Goal: Task Accomplishment & Management: Complete application form

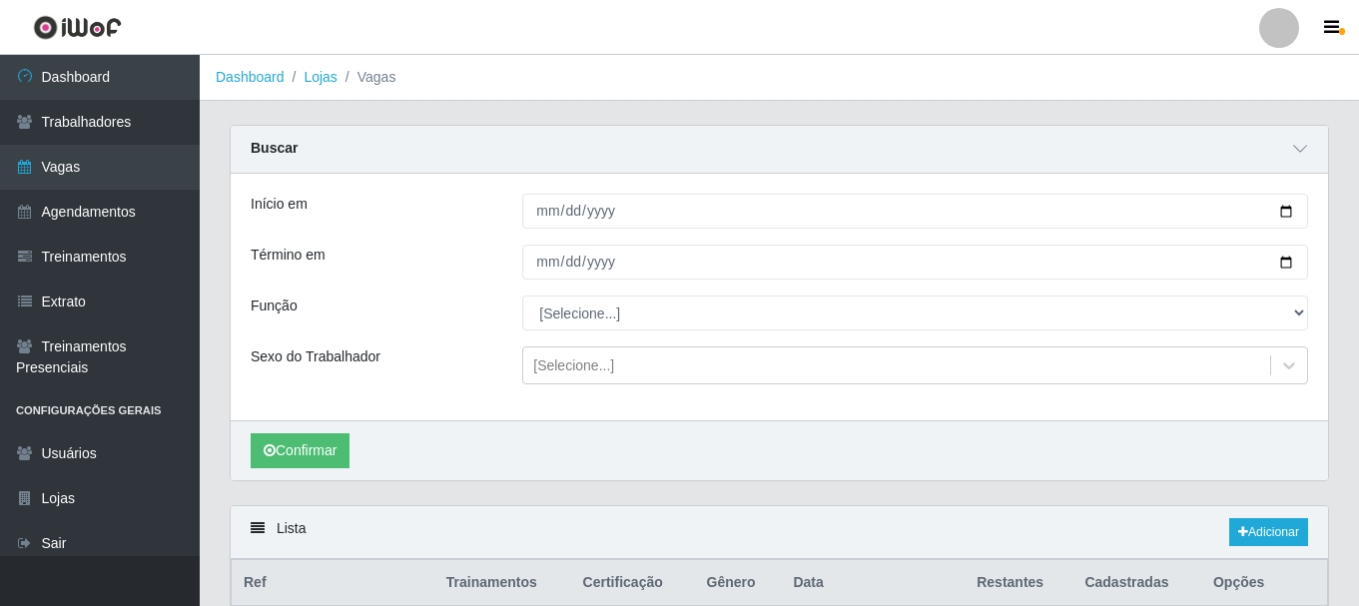
scroll to position [23, 0]
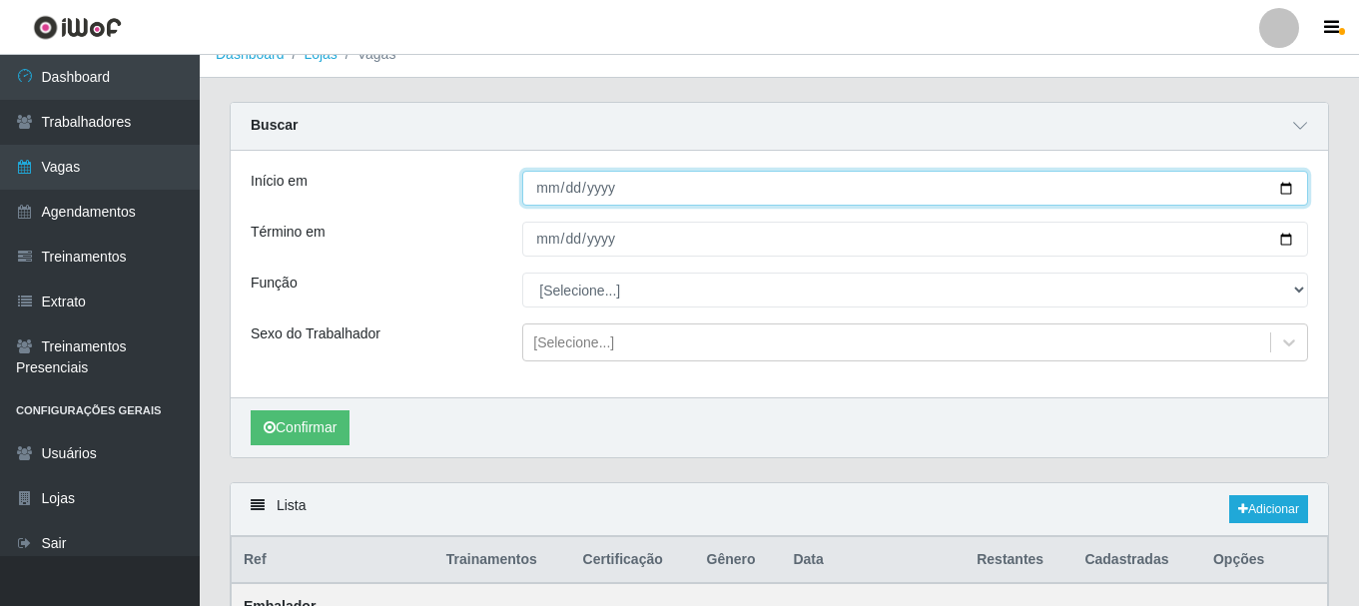
click at [1283, 190] on input "[DATE]" at bounding box center [915, 188] width 786 height 35
type input "[DATE]"
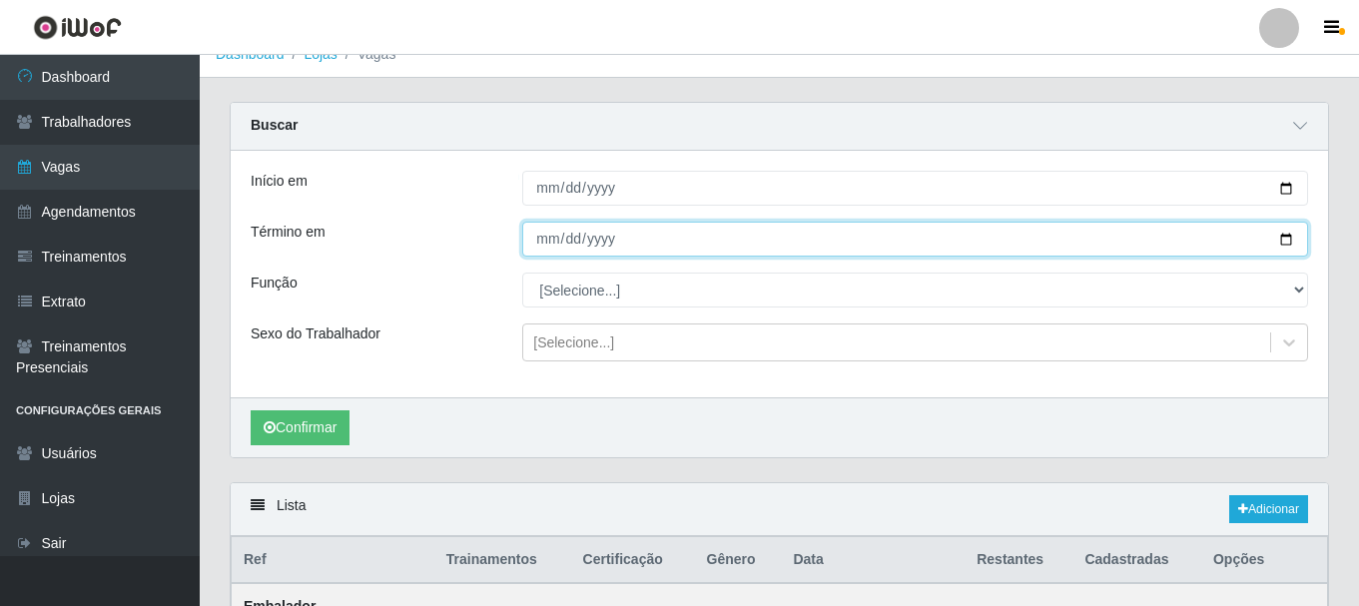
click at [1282, 234] on input "[DATE]" at bounding box center [915, 239] width 786 height 35
type input "[DATE]"
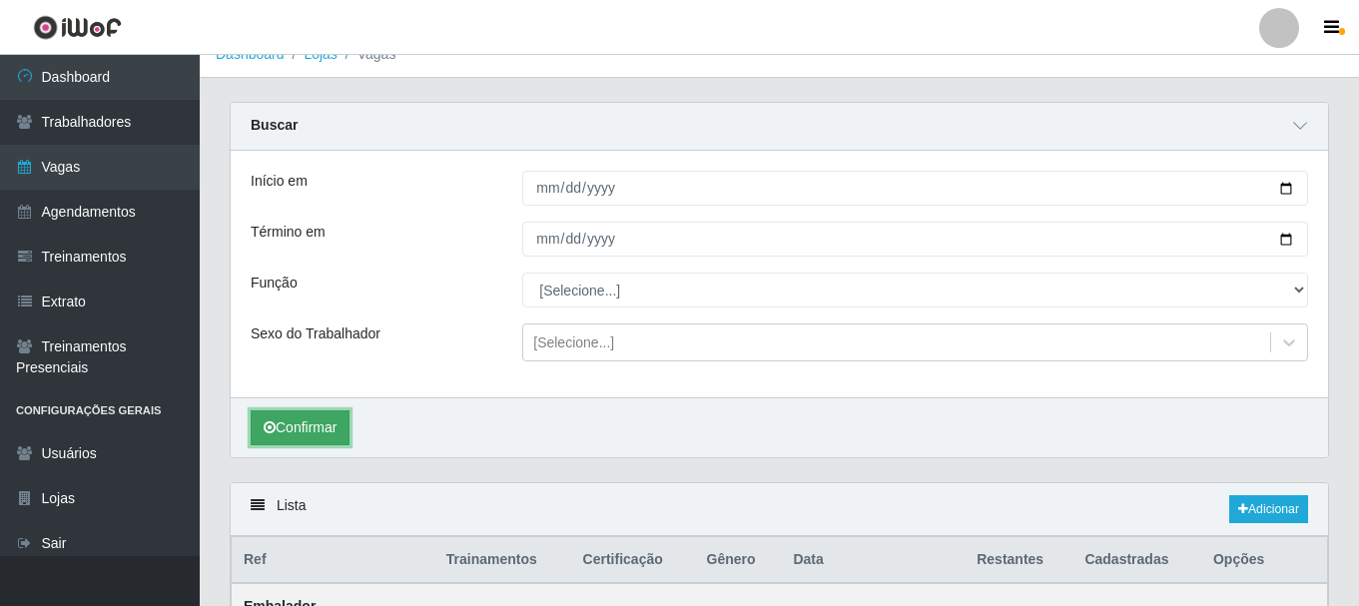
click at [300, 428] on button "Confirmar" at bounding box center [300, 427] width 99 height 35
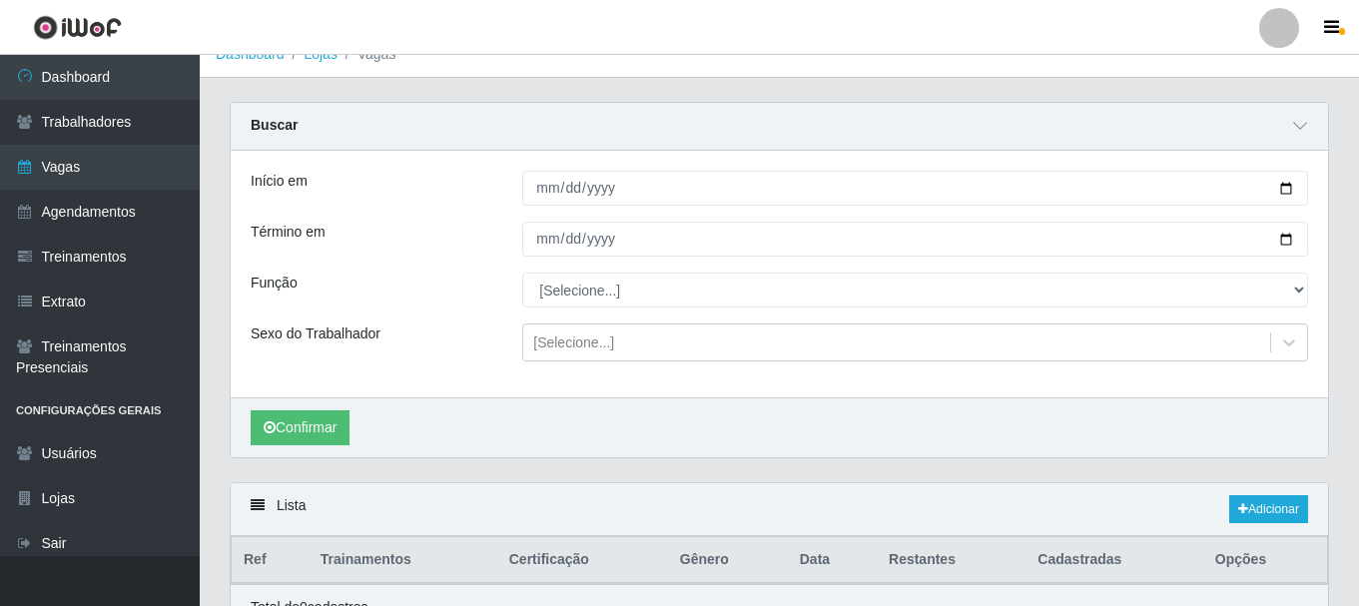
click at [1034, 444] on div "Confirmar" at bounding box center [779, 427] width 1097 height 60
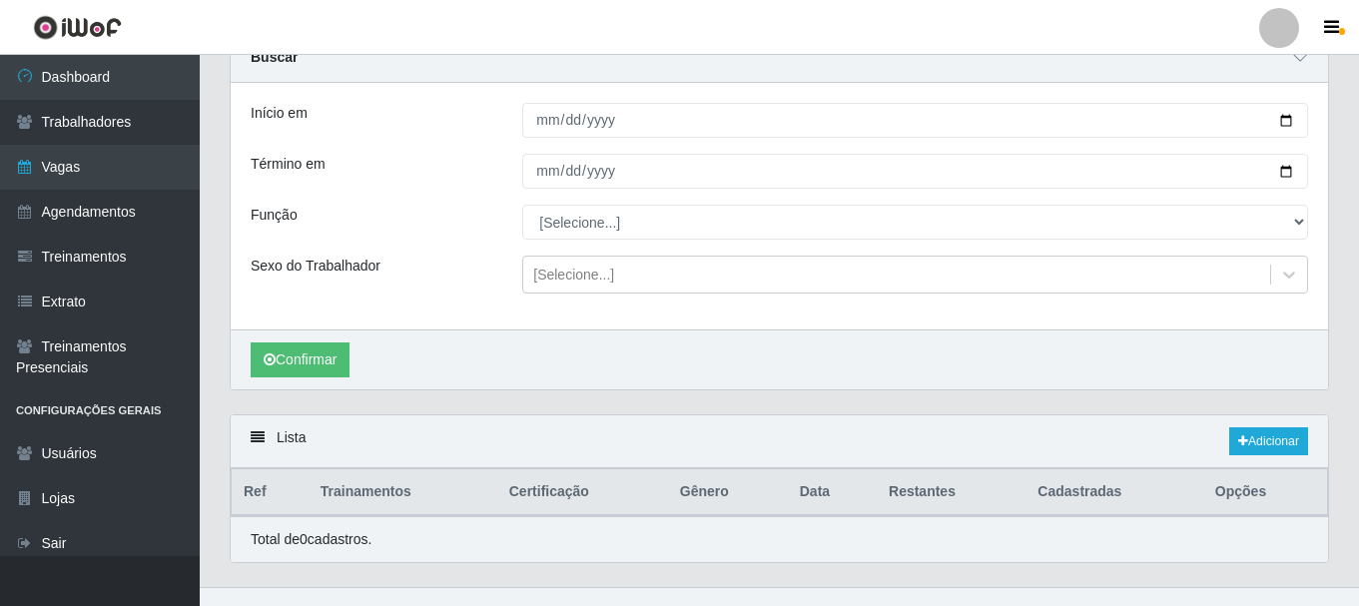
scroll to position [123, 0]
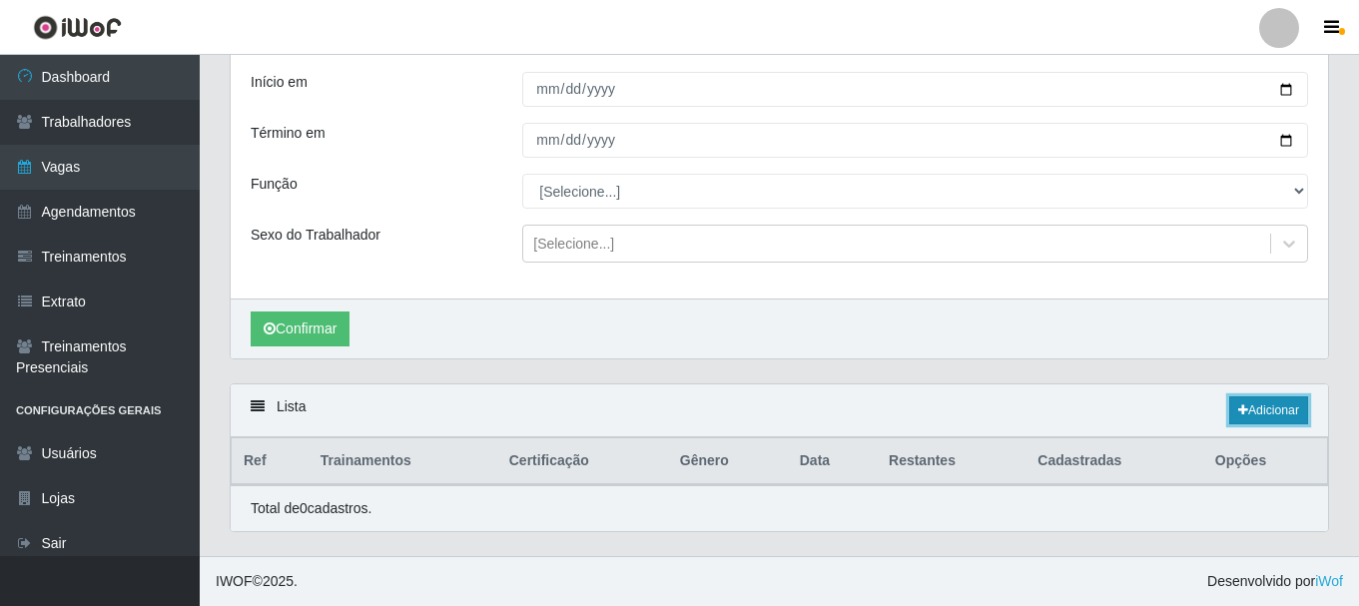
click at [1249, 417] on link "Adicionar" at bounding box center [1268, 410] width 79 height 28
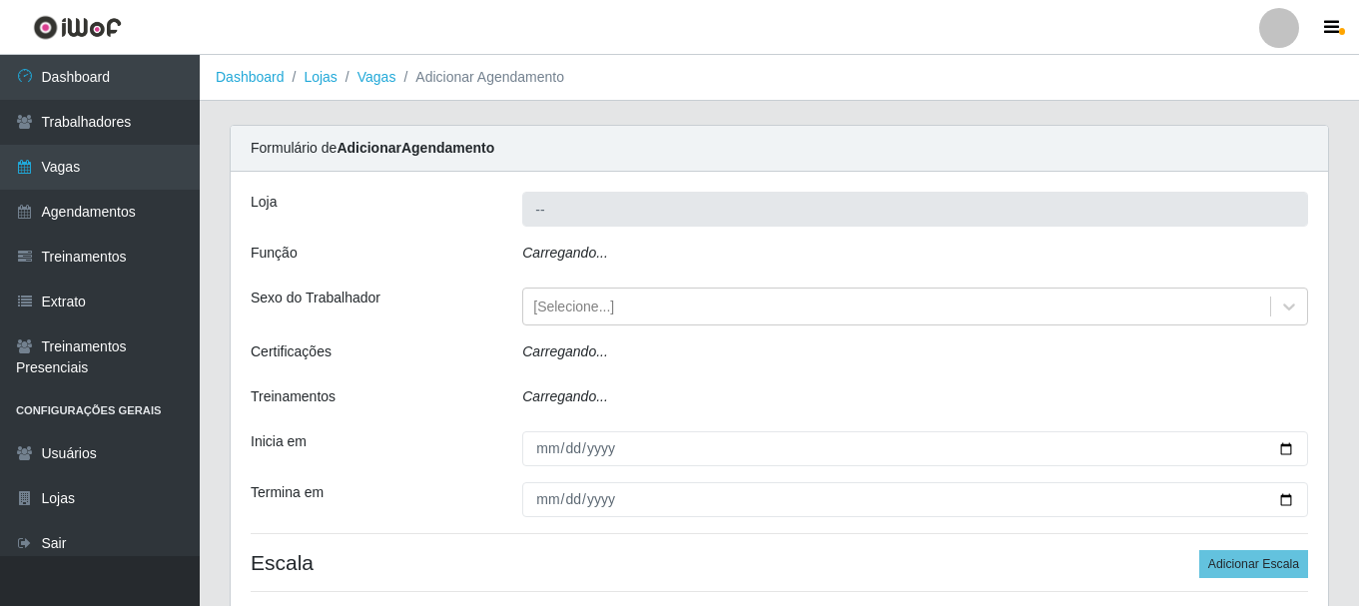
type input "SuperShow - Asa Norte"
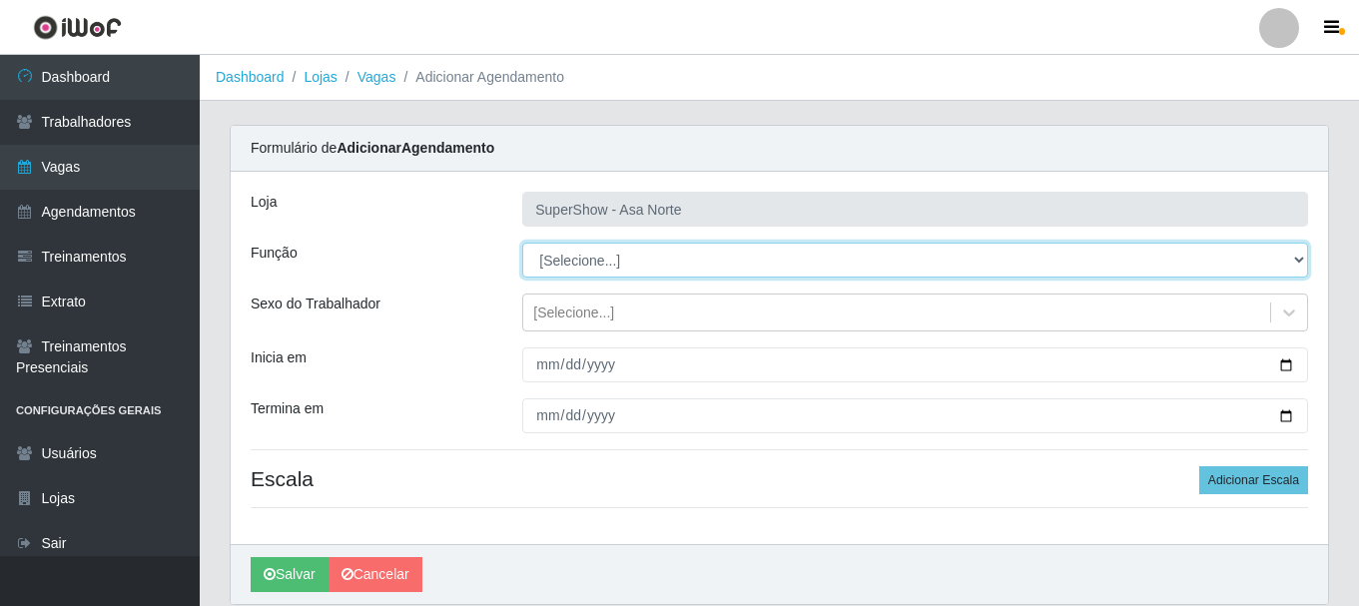
click at [609, 262] on select "[Selecione...] ASG ASG + ASG ++ Auxiliar de Depósito Auxiliar de Depósito + Aux…" at bounding box center [915, 260] width 786 height 35
select select "78"
click at [522, 243] on select "[Selecione...] ASG ASG + ASG ++ Auxiliar de Depósito Auxiliar de Depósito + Aux…" at bounding box center [915, 260] width 786 height 35
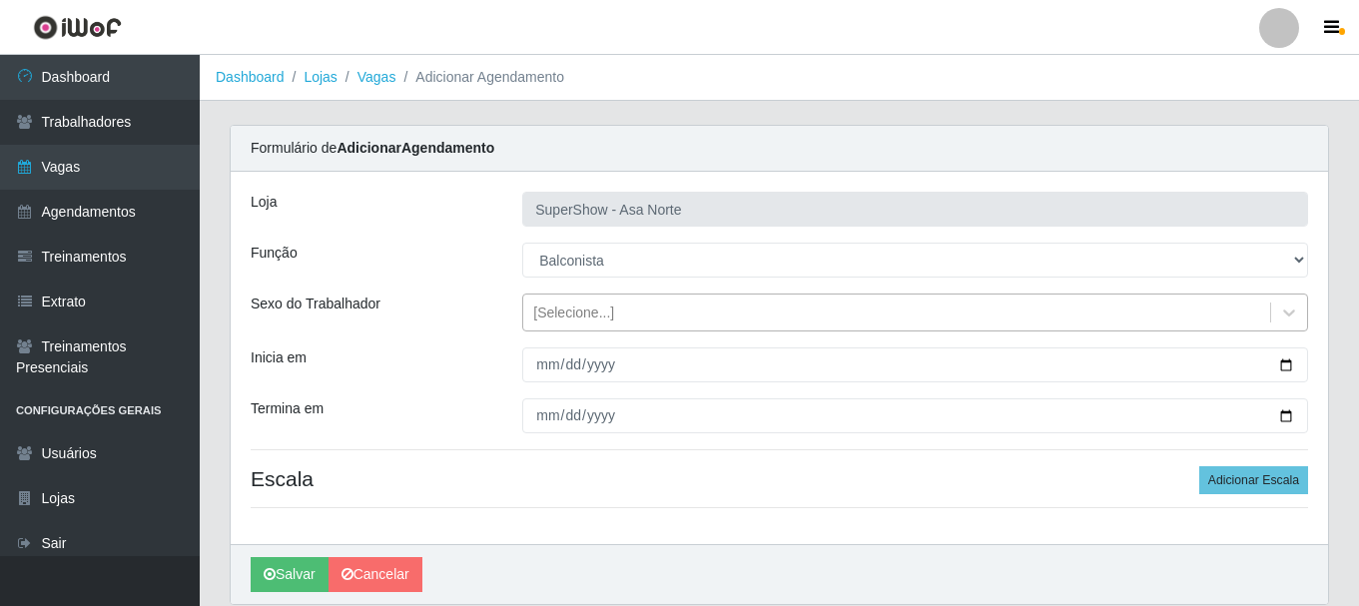
click at [602, 309] on div "[Selecione...]" at bounding box center [573, 313] width 81 height 21
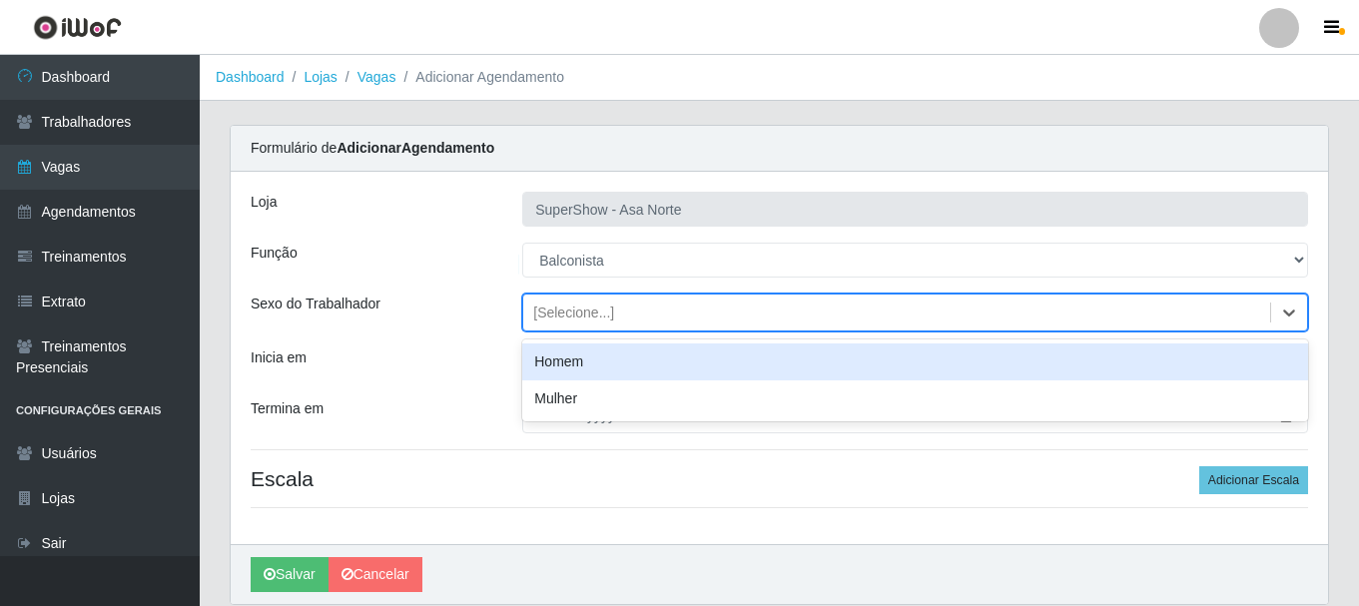
click at [577, 368] on div "Homem" at bounding box center [915, 362] width 786 height 37
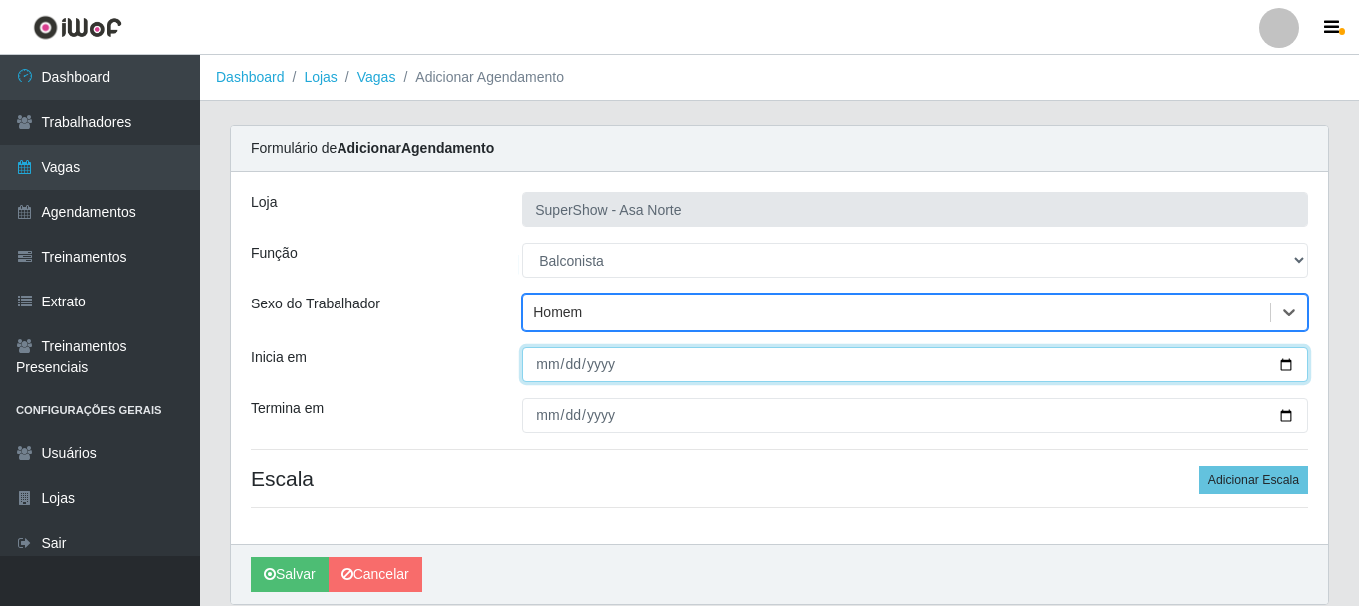
click at [538, 362] on input "Inicia em" at bounding box center [915, 365] width 786 height 35
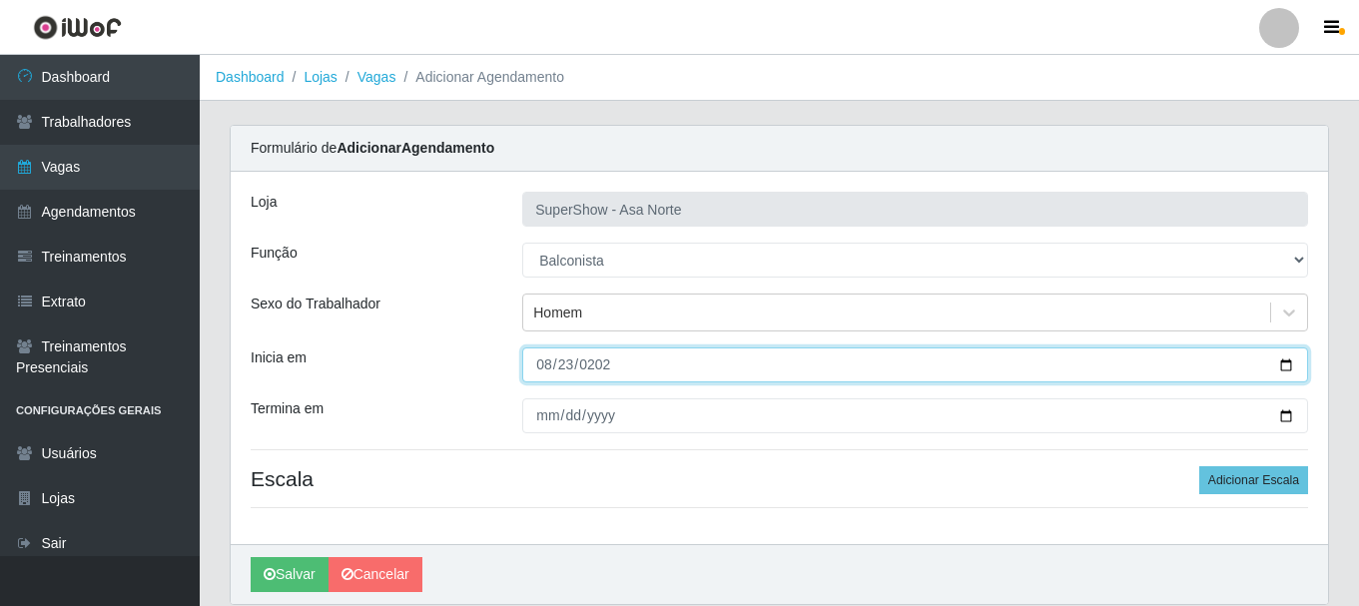
type input "[DATE]"
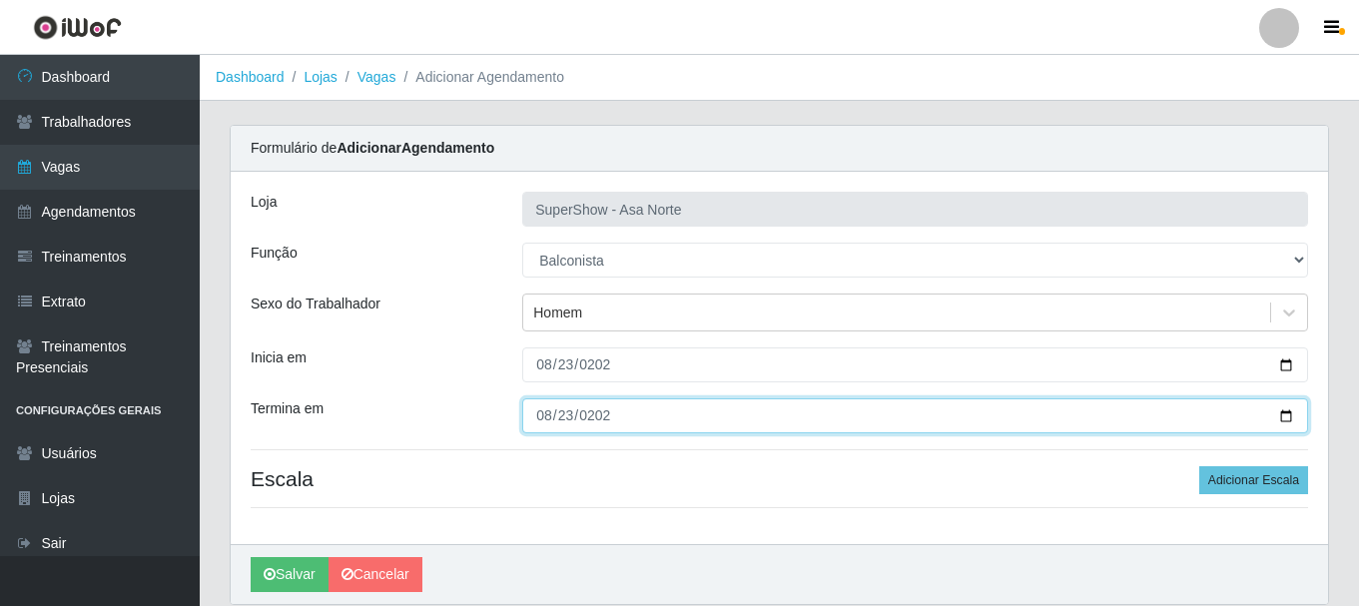
type input "[DATE]"
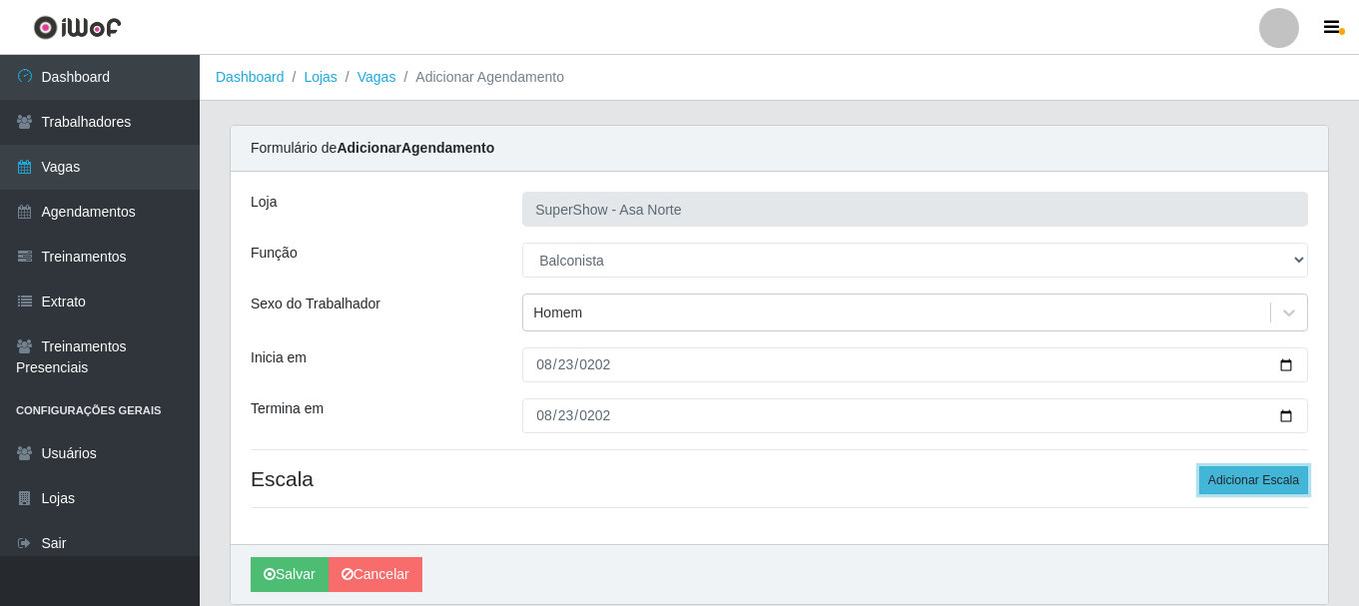
click at [1247, 470] on button "Adicionar Escala" at bounding box center [1253, 480] width 109 height 28
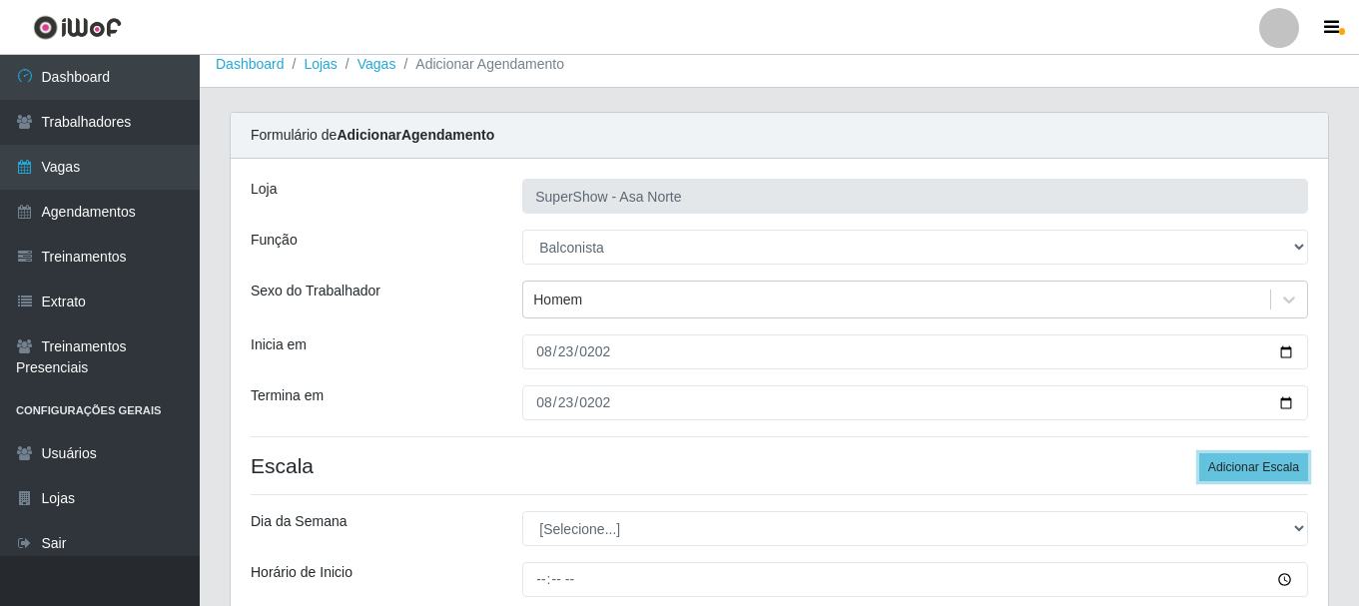
scroll to position [200, 0]
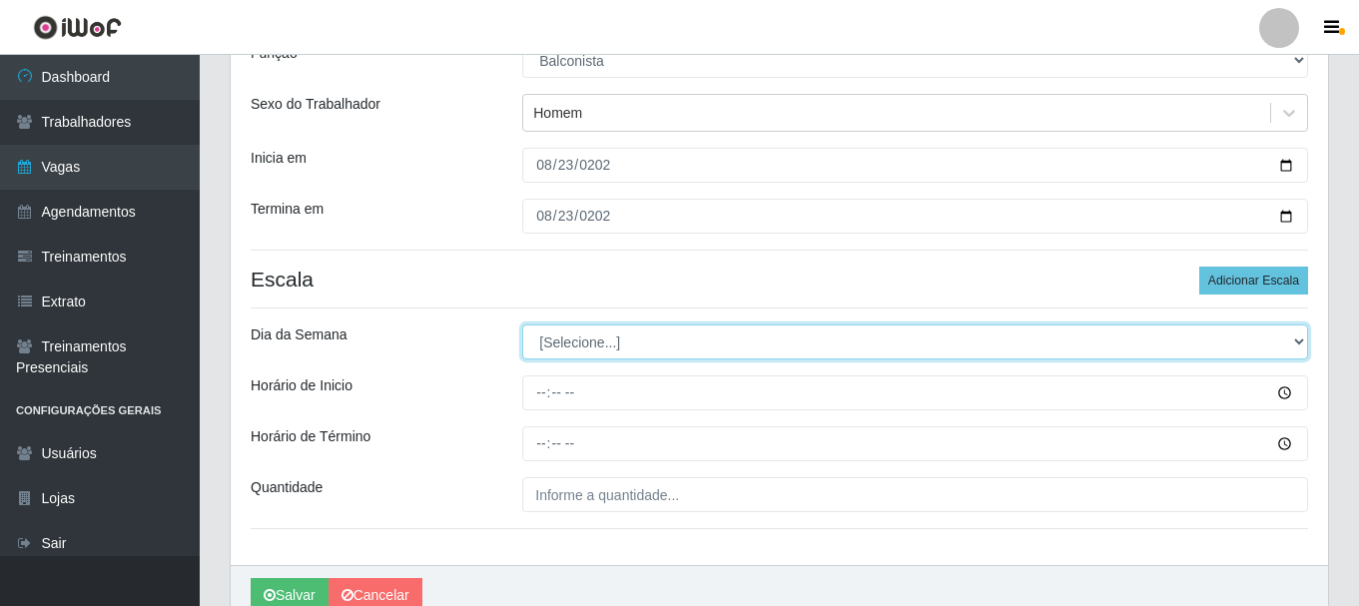
click at [679, 352] on select "[Selecione...] Segunda Terça Quarta Quinta Sexta Sábado Domingo" at bounding box center [915, 342] width 786 height 35
select select "6"
click at [522, 325] on select "[Selecione...] Segunda Terça Quarta Quinta Sexta Sábado Domingo" at bounding box center [915, 342] width 786 height 35
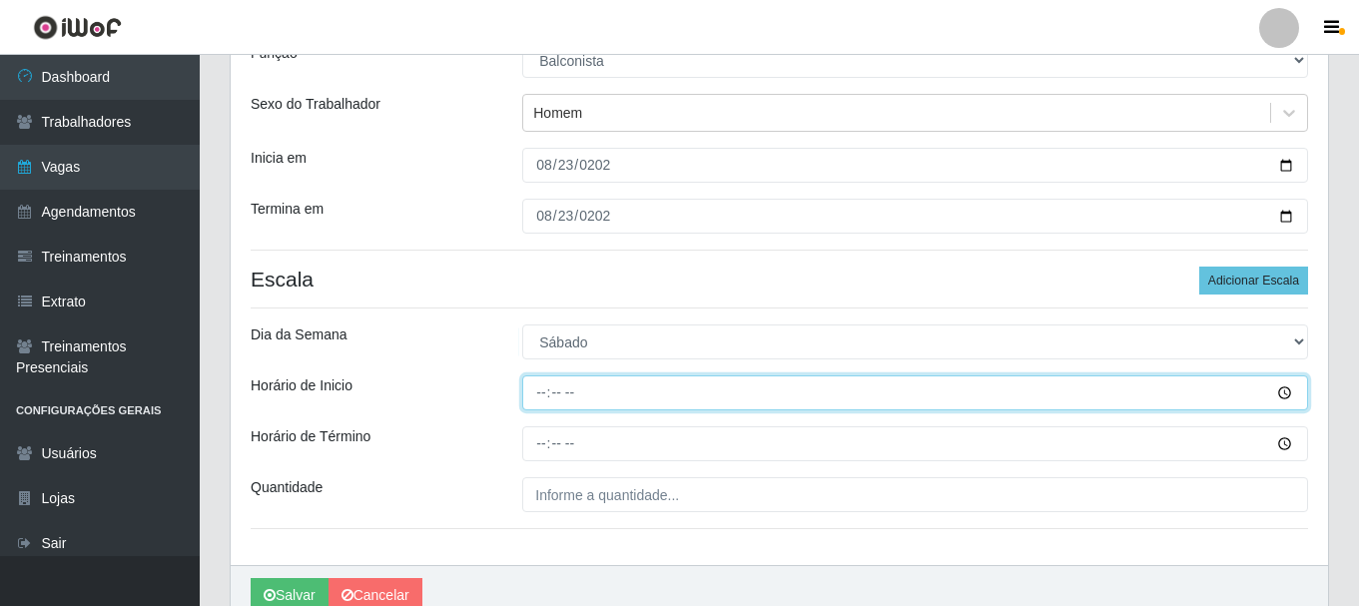
click at [543, 388] on input "Horário de Inicio" at bounding box center [915, 392] width 786 height 35
type input "07:00"
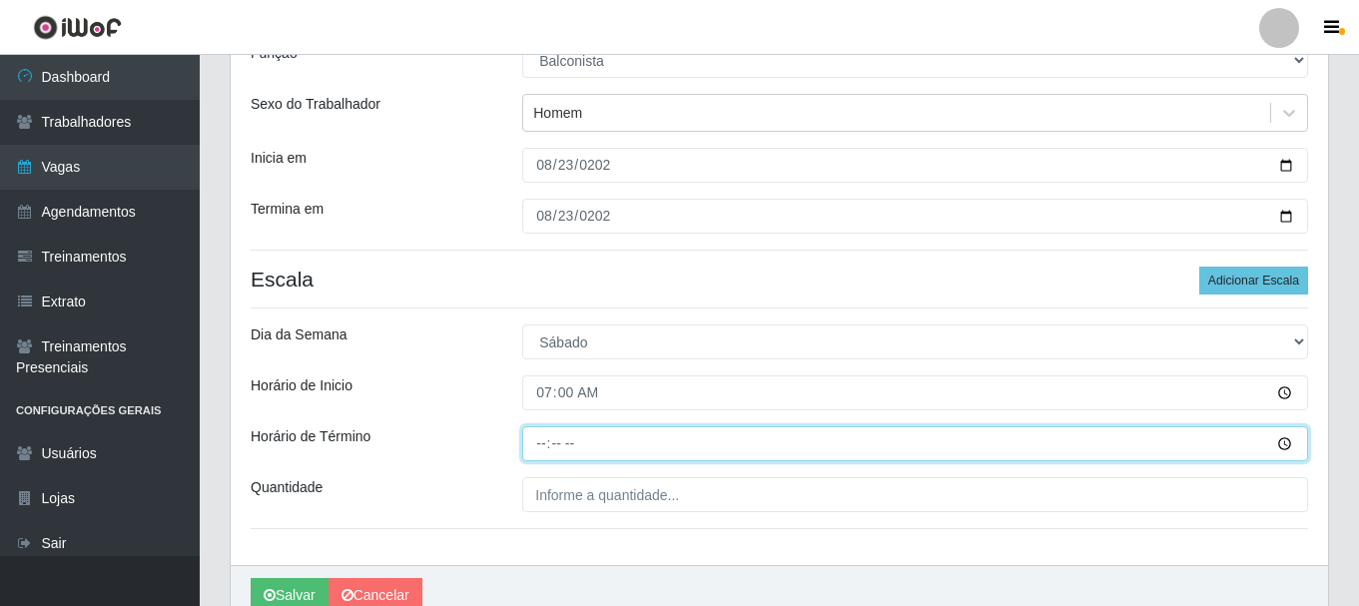
type input "13:00"
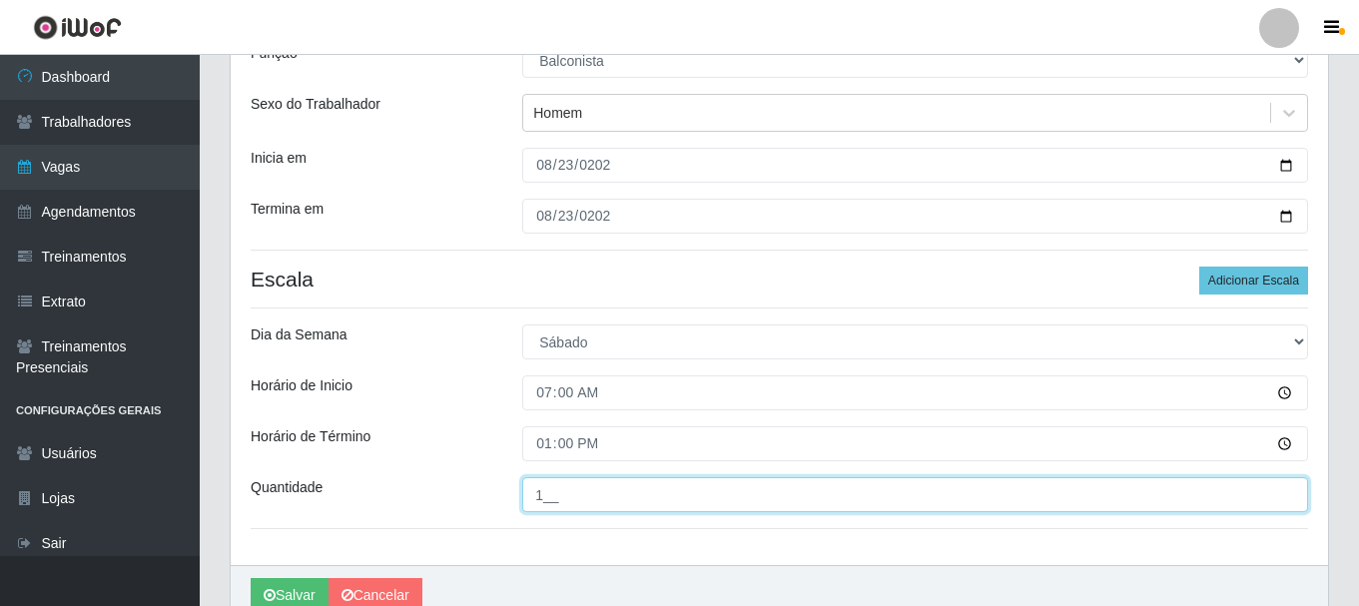
type input "1__"
click at [251, 578] on button "Salvar" at bounding box center [290, 595] width 78 height 35
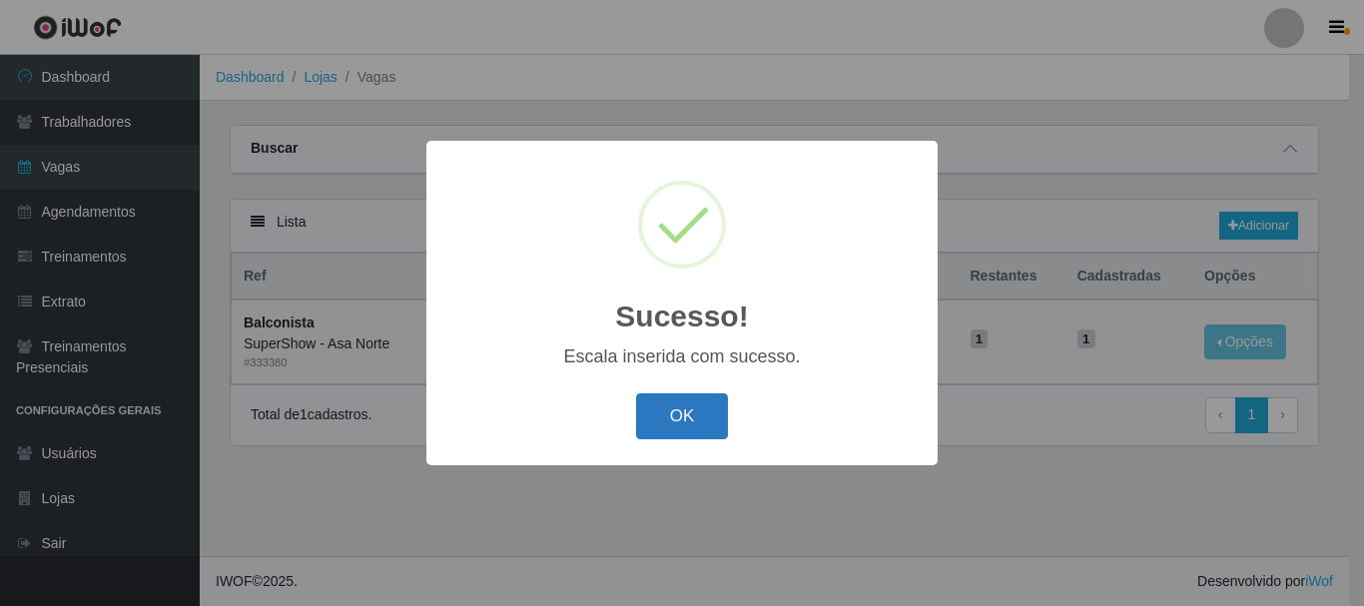
click at [687, 412] on button "OK" at bounding box center [682, 416] width 93 height 47
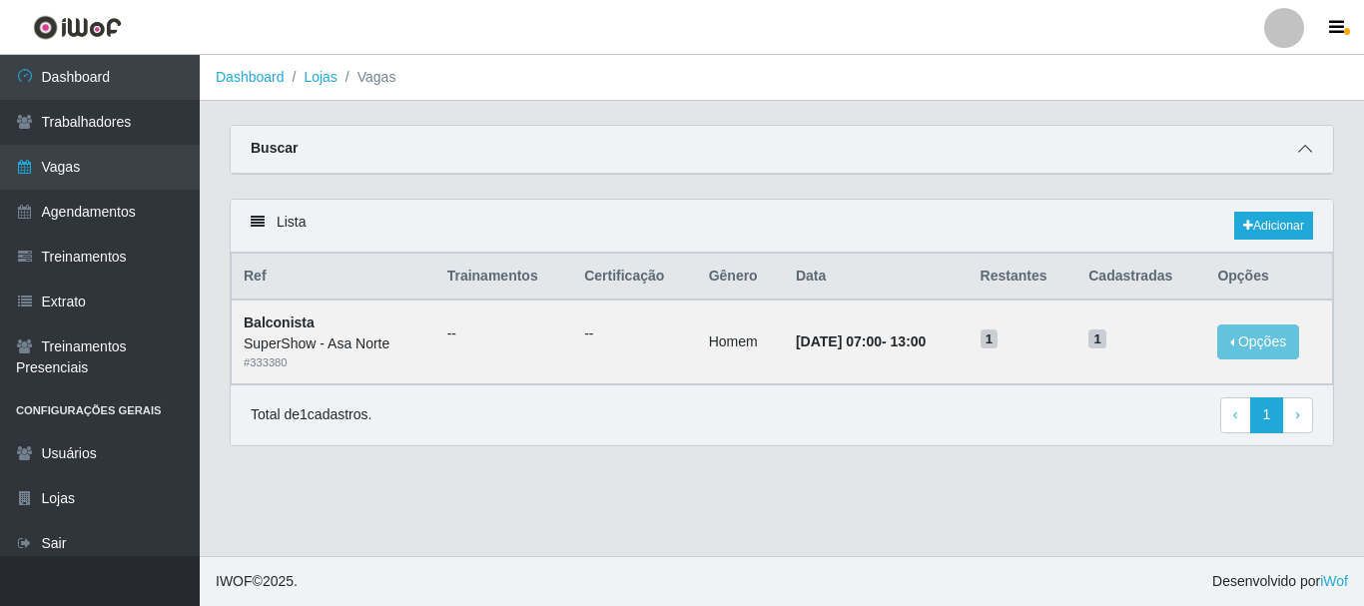
click at [1299, 144] on icon at bounding box center [1305, 149] width 14 height 14
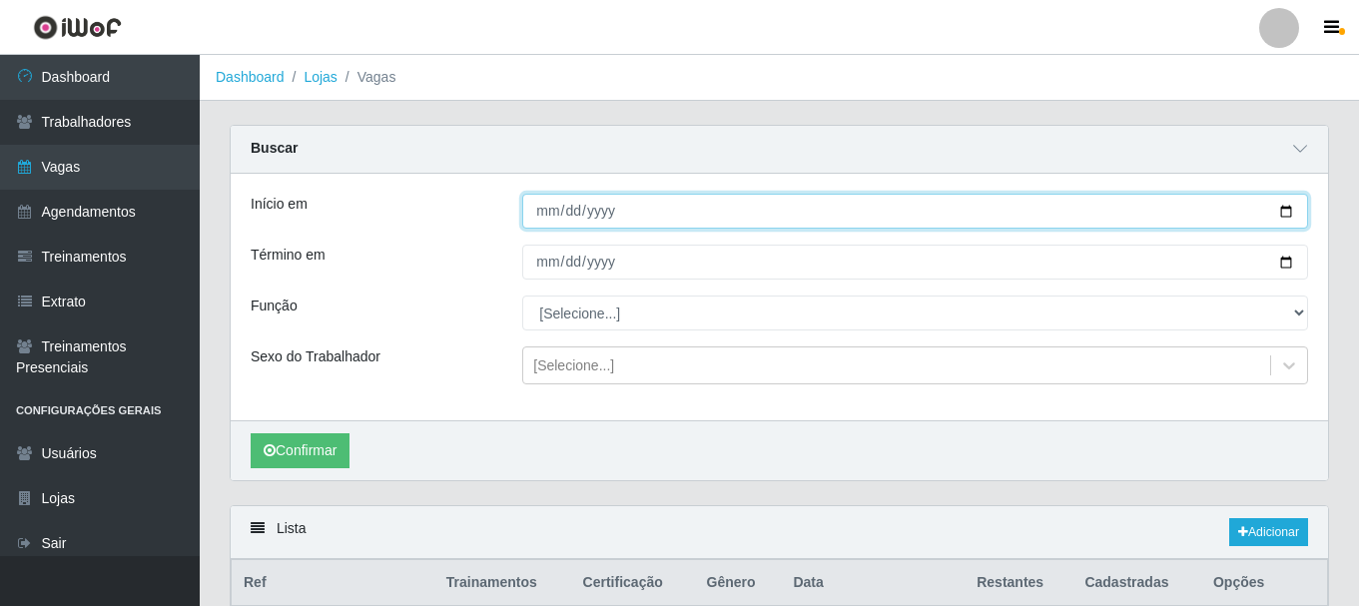
click at [1285, 214] on input "[DATE]" at bounding box center [915, 211] width 786 height 35
type input "[DATE]"
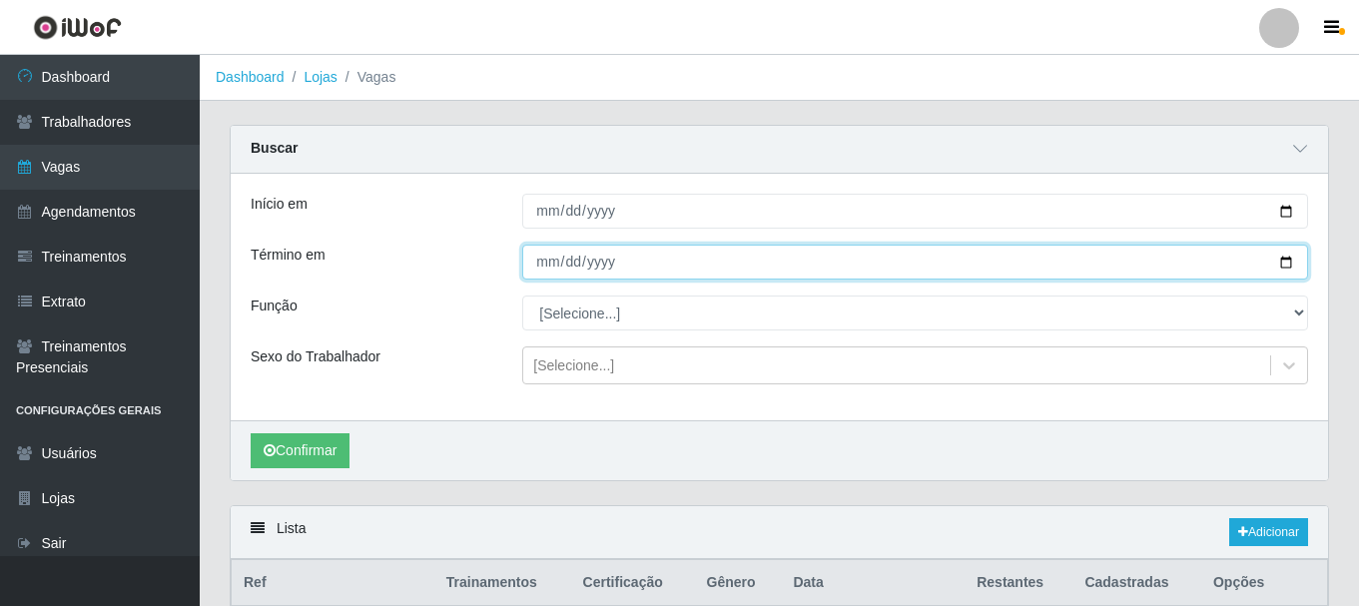
drag, startPoint x: 1281, startPoint y: 260, endPoint x: 1238, endPoint y: 280, distance: 47.4
click at [1284, 259] on input "[DATE]" at bounding box center [915, 262] width 786 height 35
type input "[DATE]"
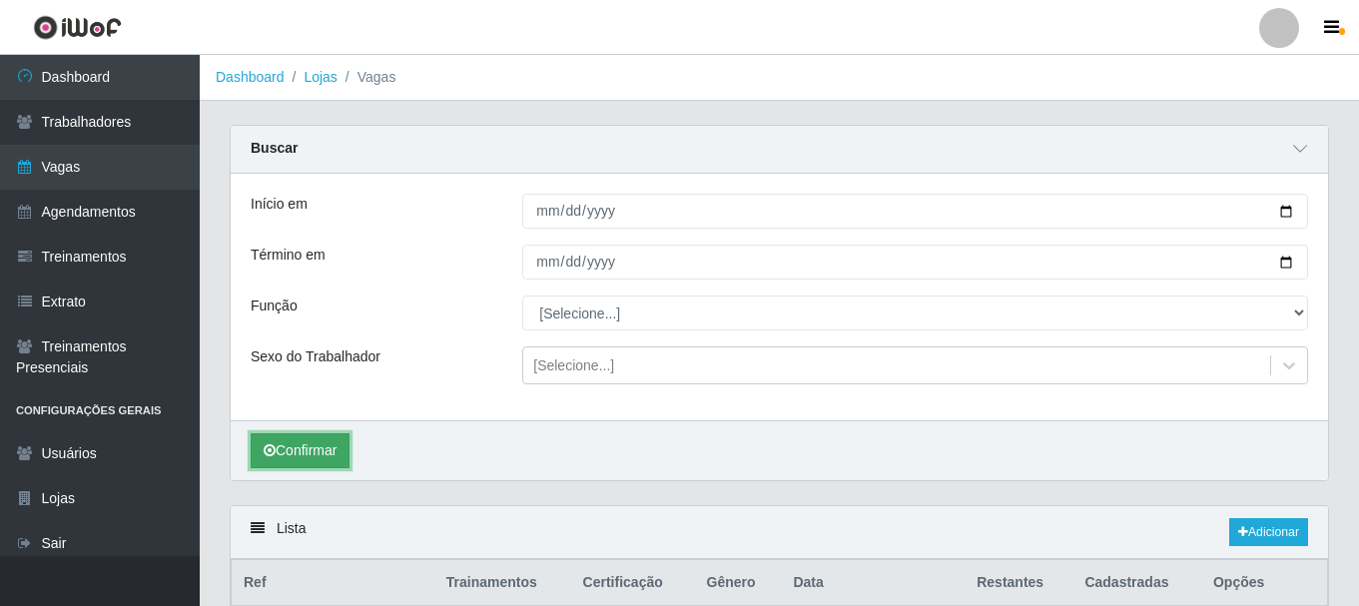
click at [326, 444] on button "Confirmar" at bounding box center [300, 450] width 99 height 35
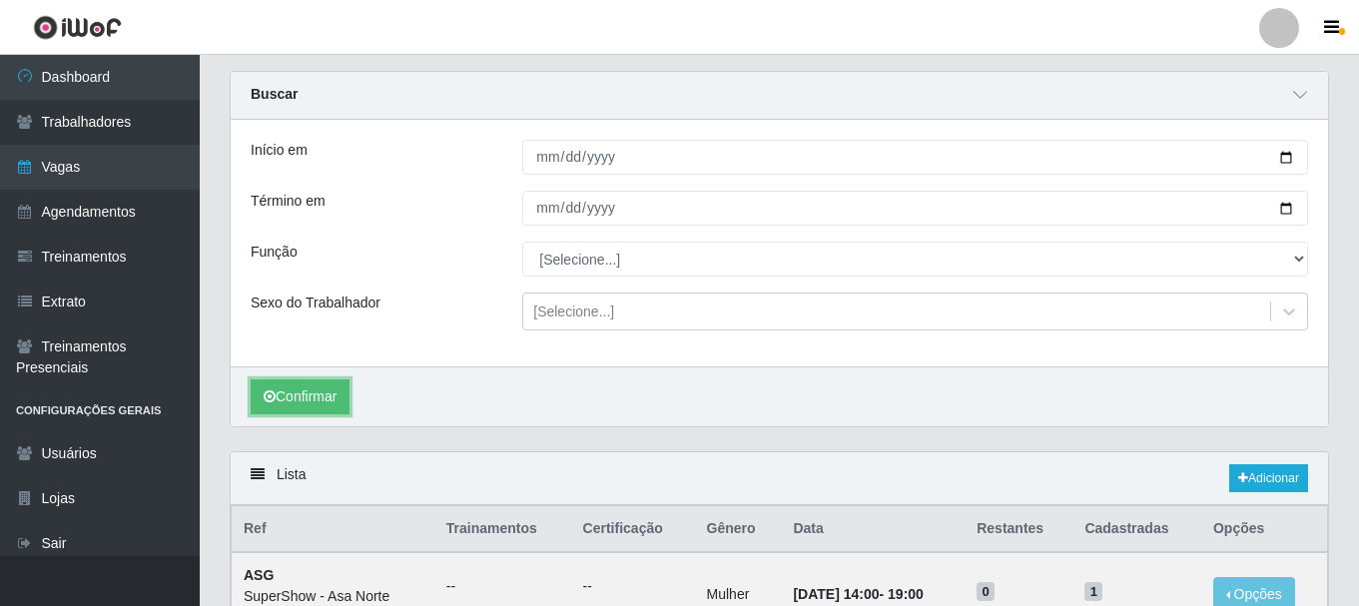
scroll to position [100, 0]
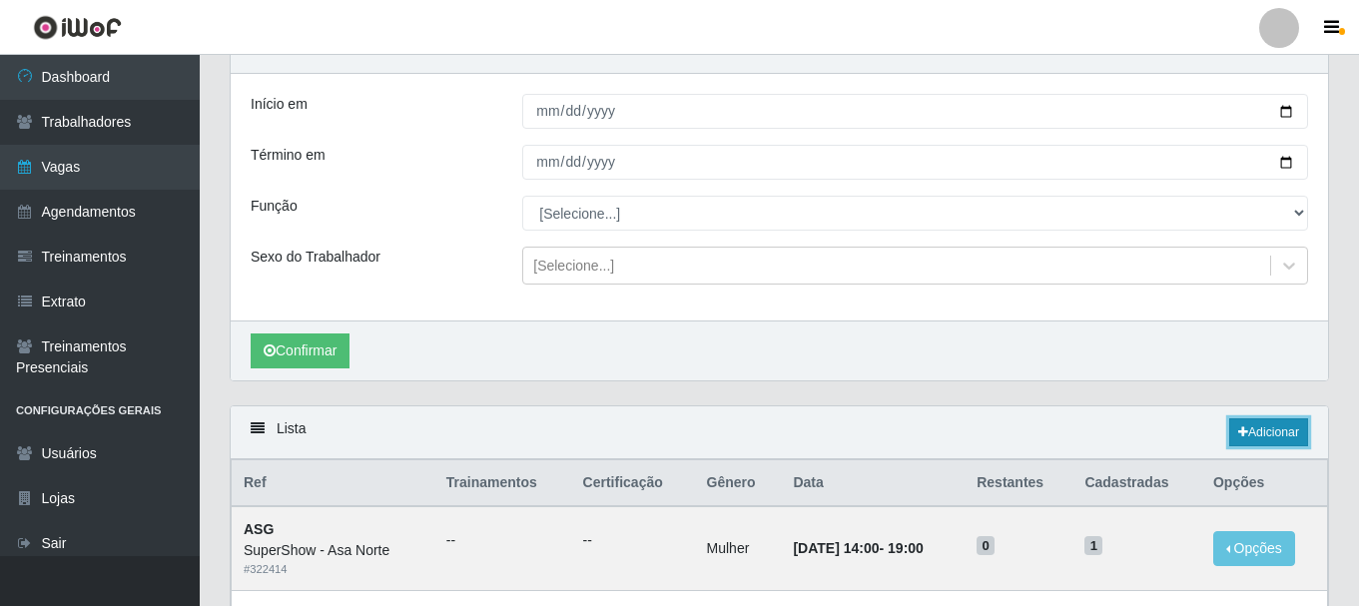
click at [1243, 427] on icon at bounding box center [1243, 432] width 10 height 12
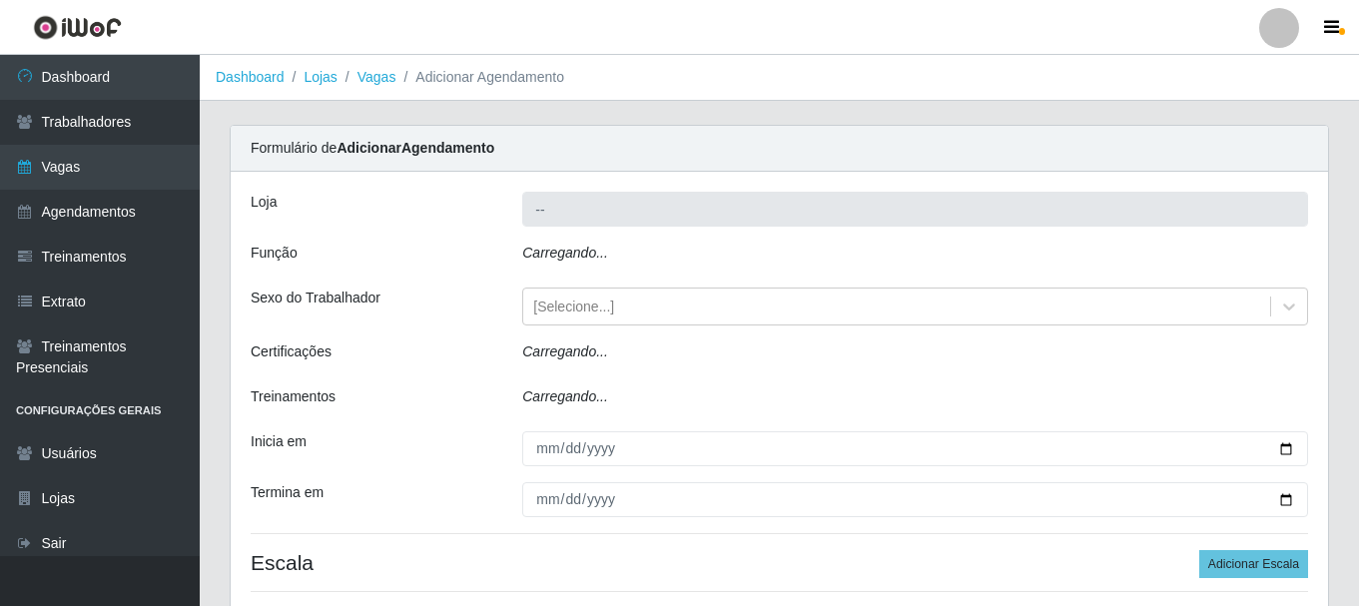
type input "SuperShow - Asa Norte"
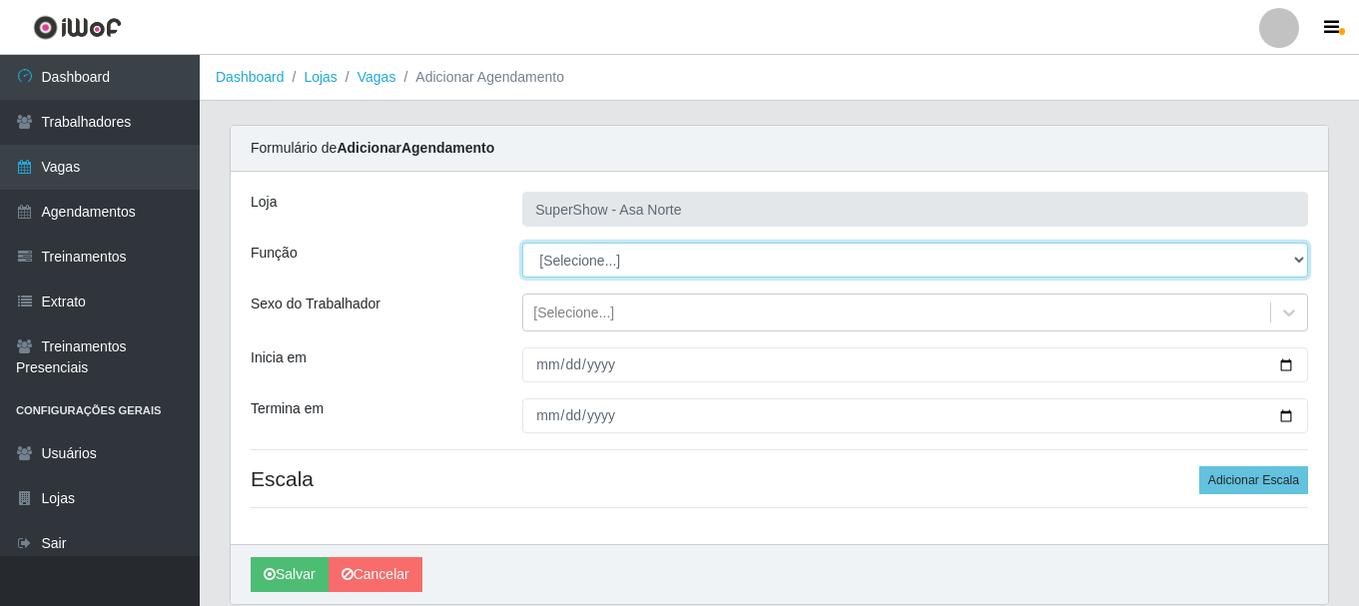
click at [602, 249] on select "[Selecione...] ASG ASG + ASG ++ Auxiliar de Depósito Auxiliar de Depósito + Aux…" at bounding box center [915, 260] width 786 height 35
select select "78"
click at [522, 243] on select "[Selecione...] ASG ASG + ASG ++ Auxiliar de Depósito Auxiliar de Depósito + Aux…" at bounding box center [915, 260] width 786 height 35
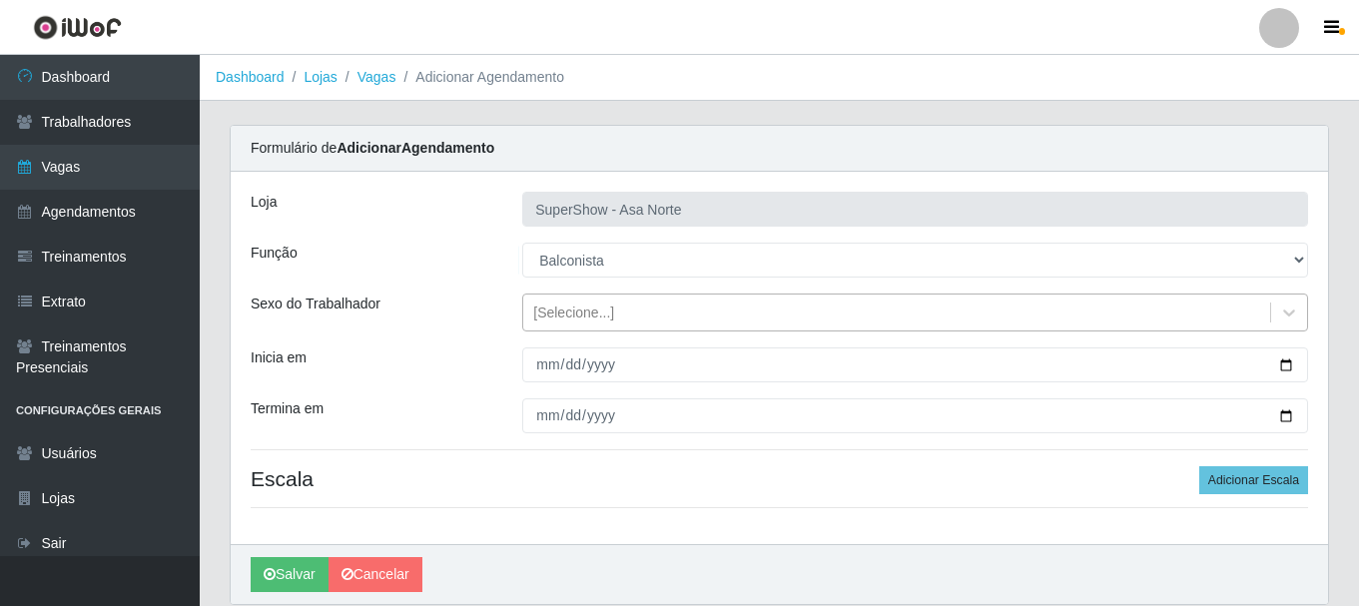
click at [569, 305] on div "[Selecione...]" at bounding box center [573, 313] width 81 height 21
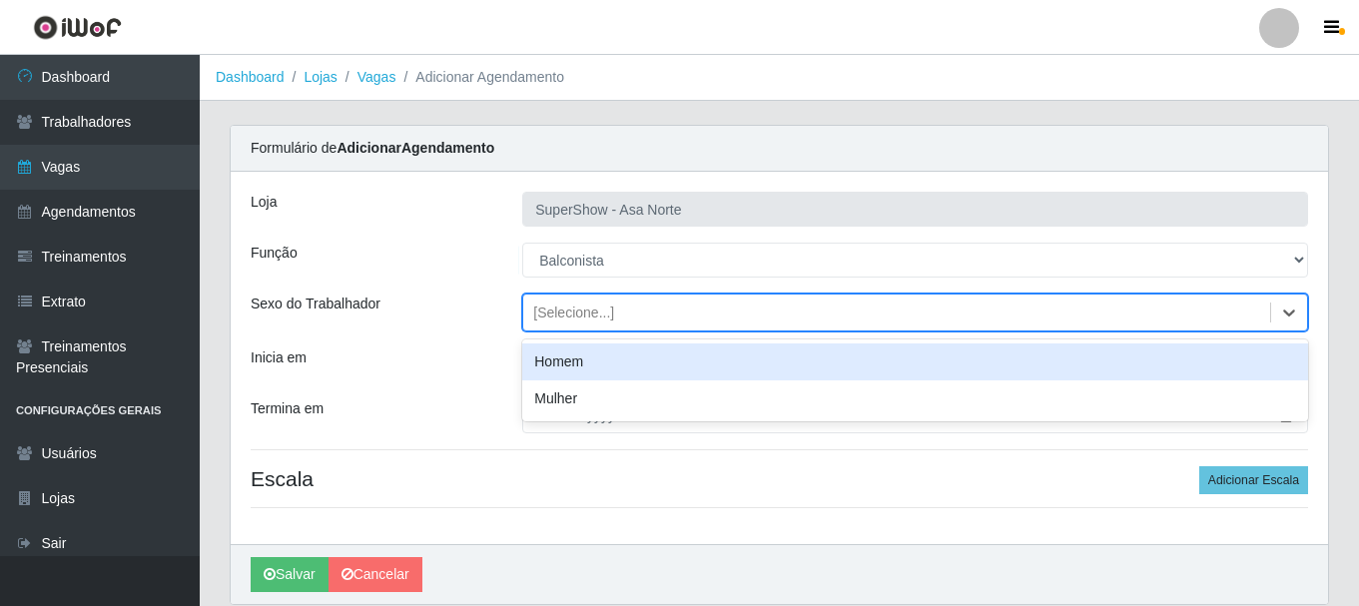
click at [572, 364] on div "Homem" at bounding box center [915, 362] width 786 height 37
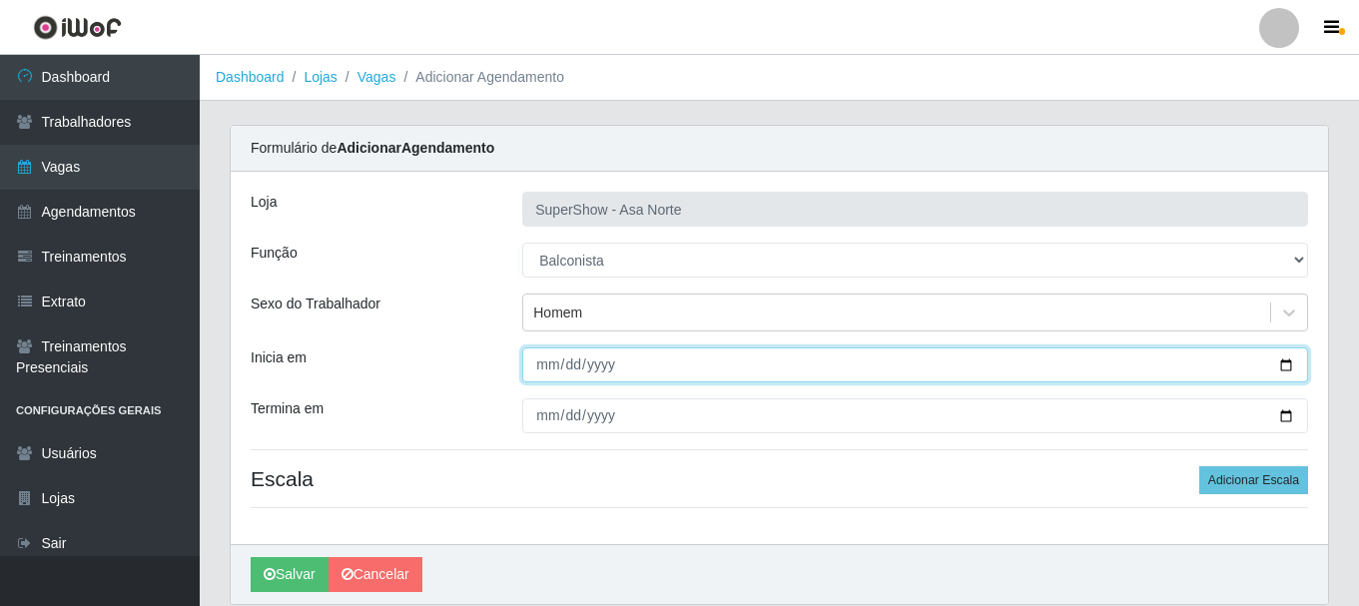
click at [543, 363] on input "Inicia em" at bounding box center [915, 365] width 786 height 35
type input "[DATE]"
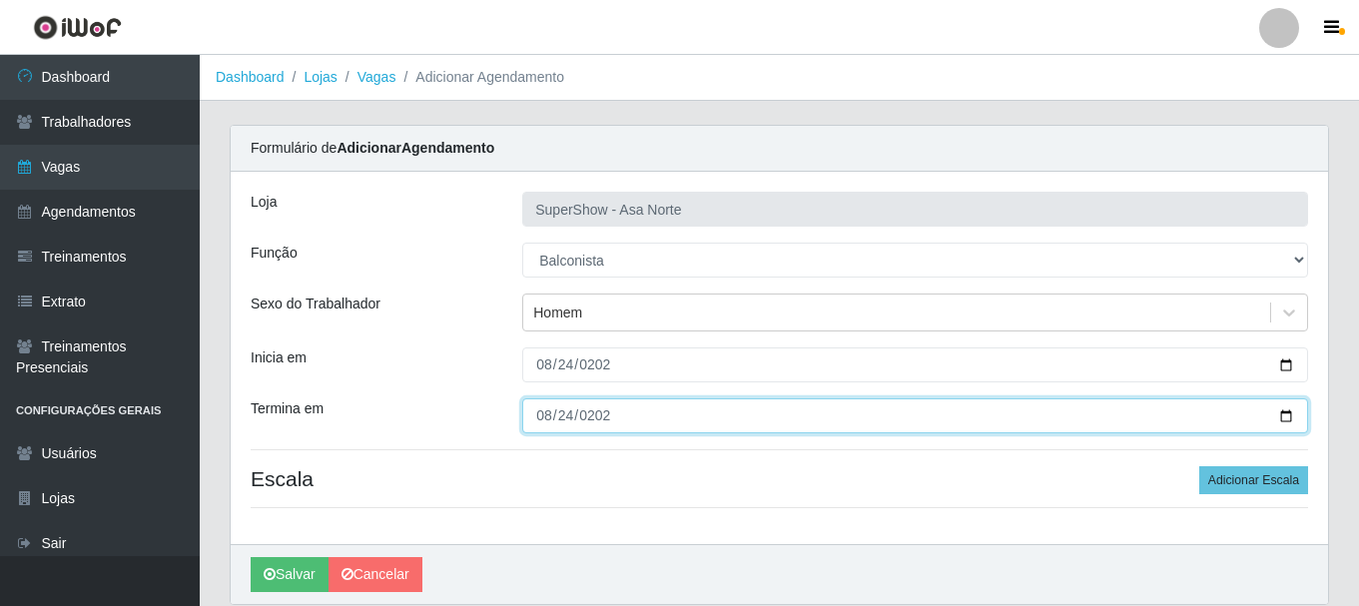
type input "[DATE]"
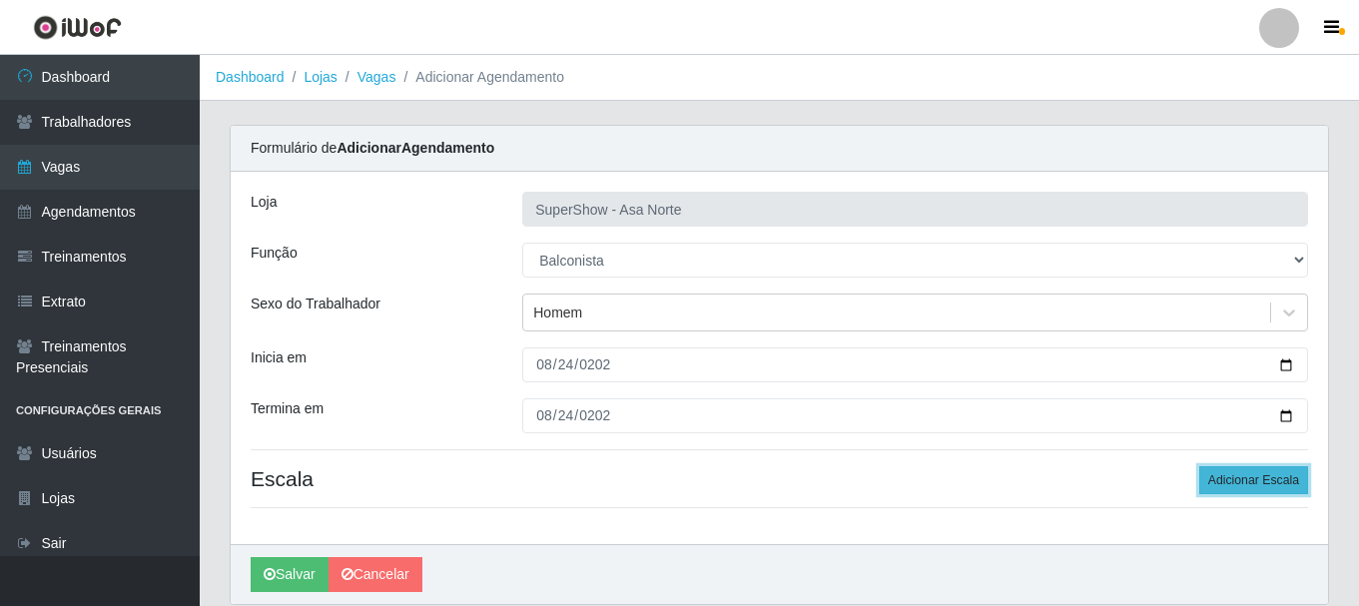
click at [1255, 466] on button "Adicionar Escala" at bounding box center [1253, 480] width 109 height 28
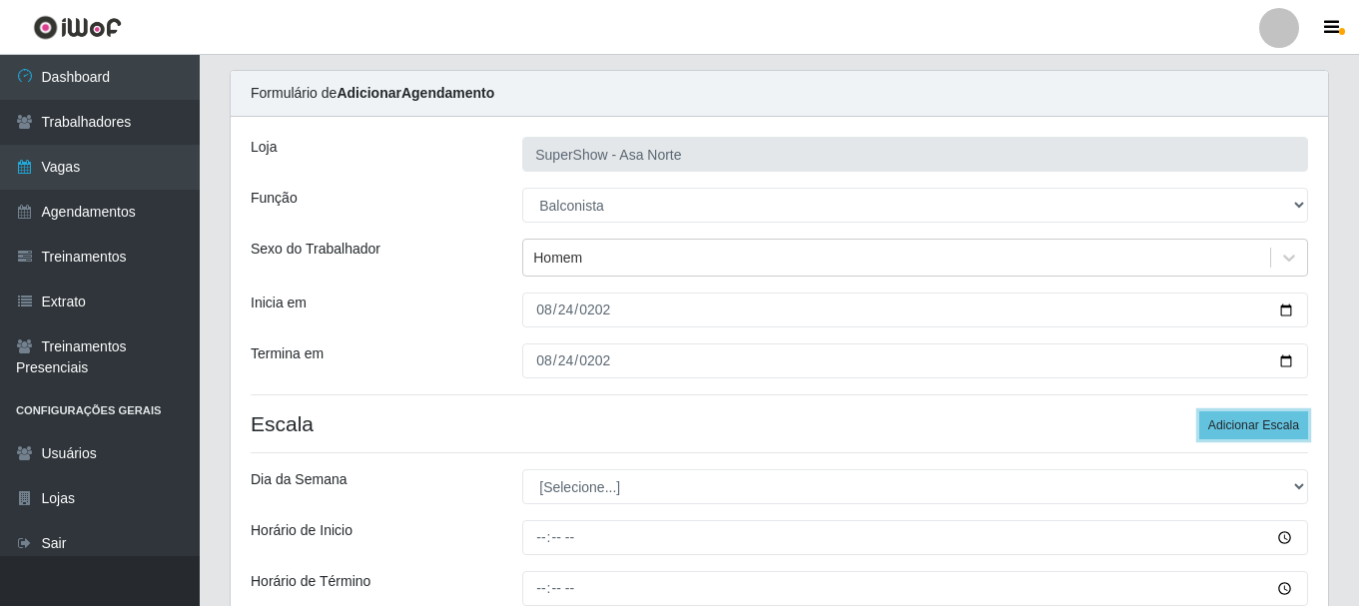
scroll to position [100, 0]
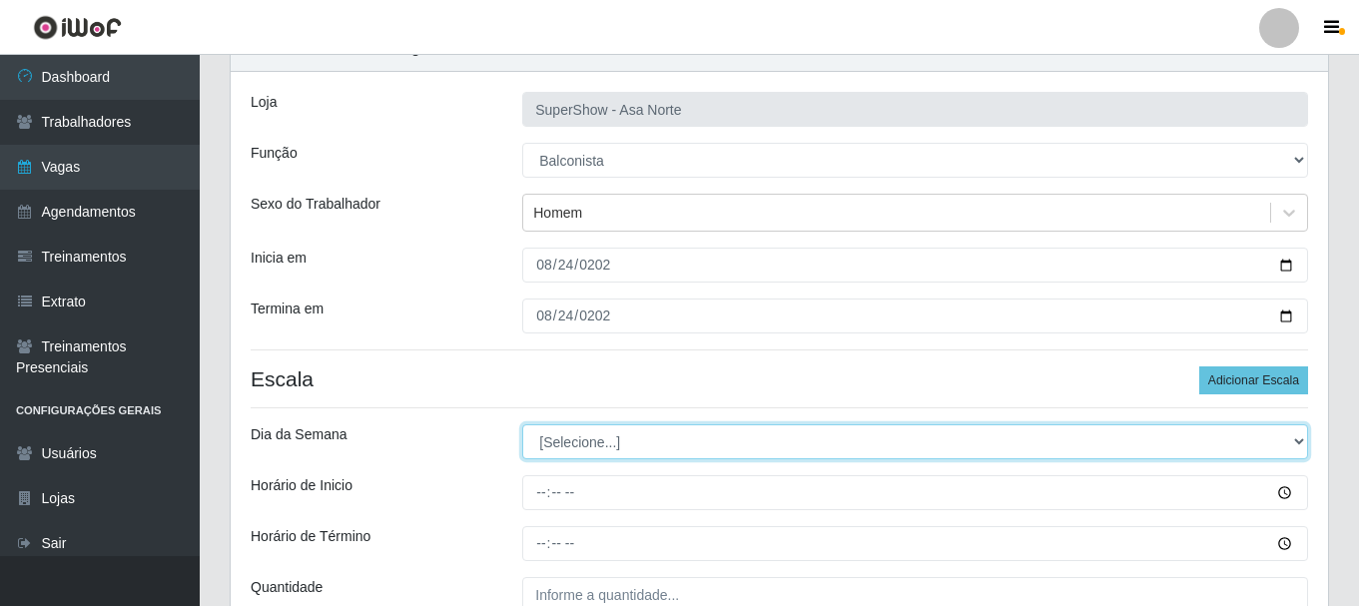
click at [593, 438] on select "[Selecione...] Segunda Terça Quarta Quinta Sexta Sábado Domingo" at bounding box center [915, 441] width 786 height 35
select select "0"
click at [522, 424] on select "[Selecione...] Segunda Terça Quarta Quinta Sexta Sábado Domingo" at bounding box center [915, 441] width 786 height 35
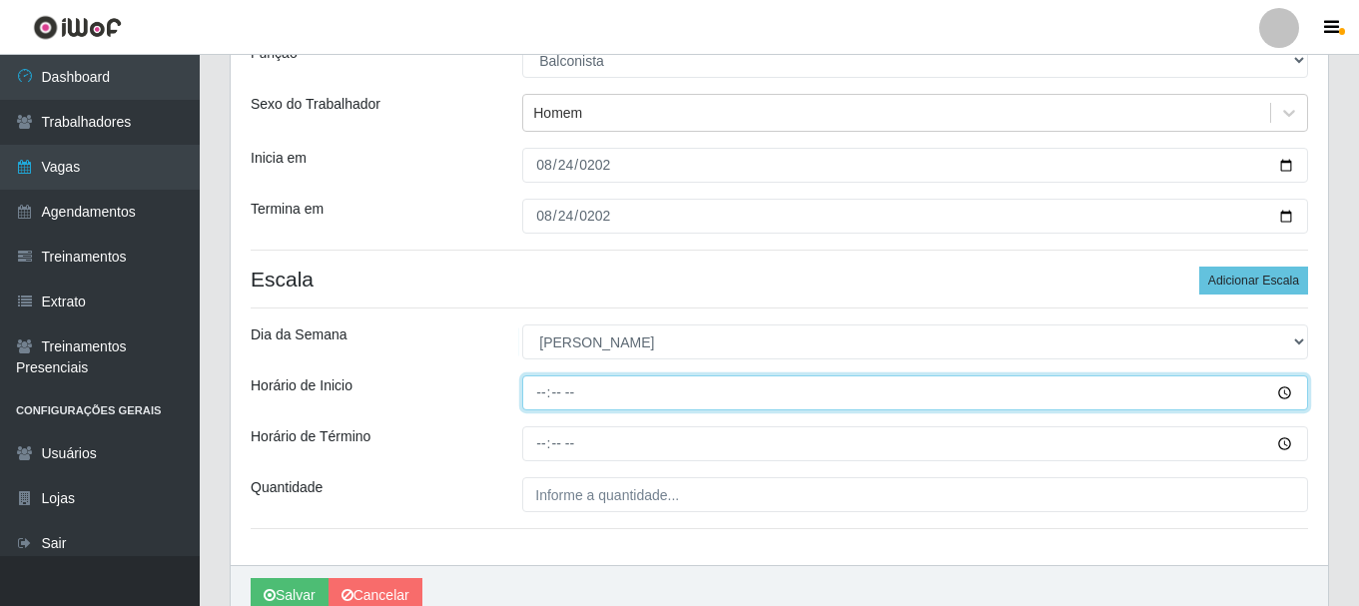
click at [541, 393] on input "Horário de Inicio" at bounding box center [915, 392] width 786 height 35
click at [545, 396] on input "Horário de Inicio" at bounding box center [915, 392] width 786 height 35
type input "08:00"
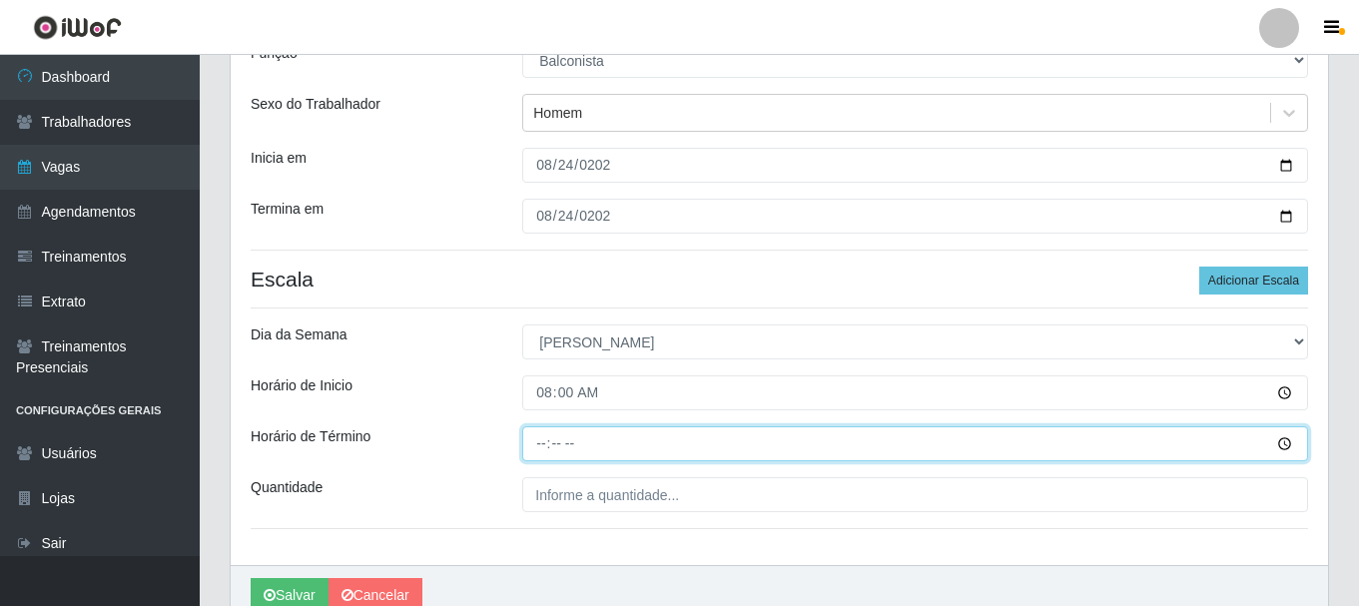
type input "14:00"
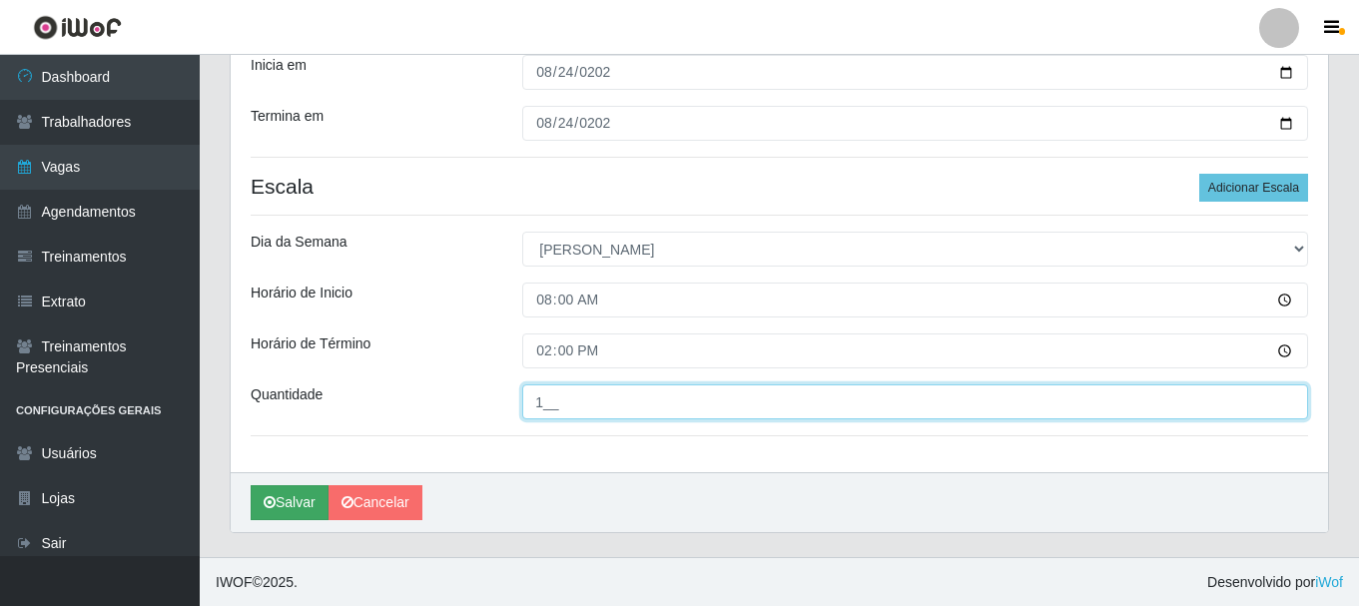
scroll to position [294, 0]
type input "1__"
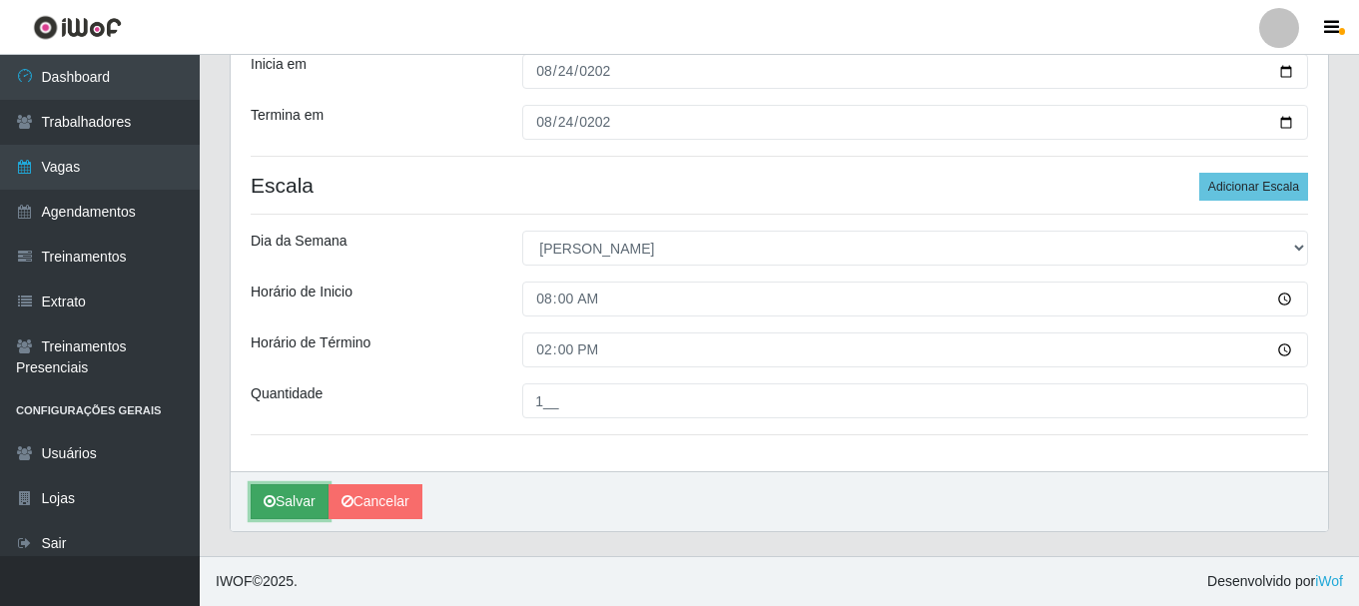
click at [299, 504] on button "Salvar" at bounding box center [290, 501] width 78 height 35
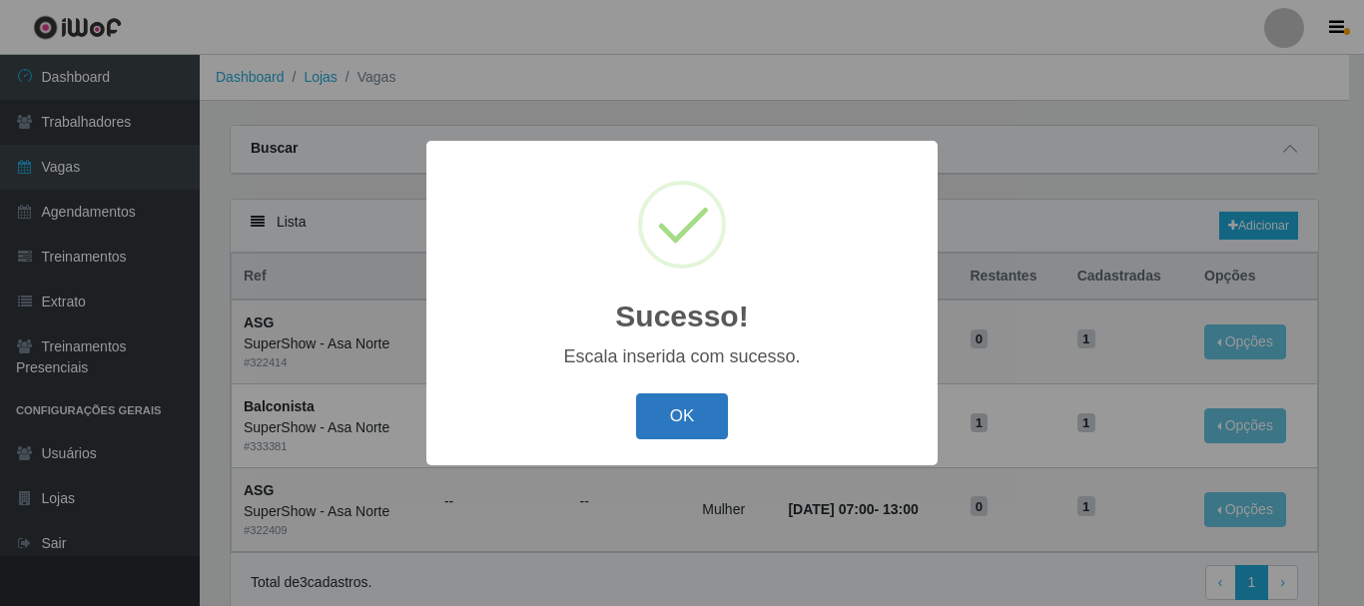
click at [693, 418] on button "OK" at bounding box center [682, 416] width 93 height 47
